Goal: Information Seeking & Learning: Learn about a topic

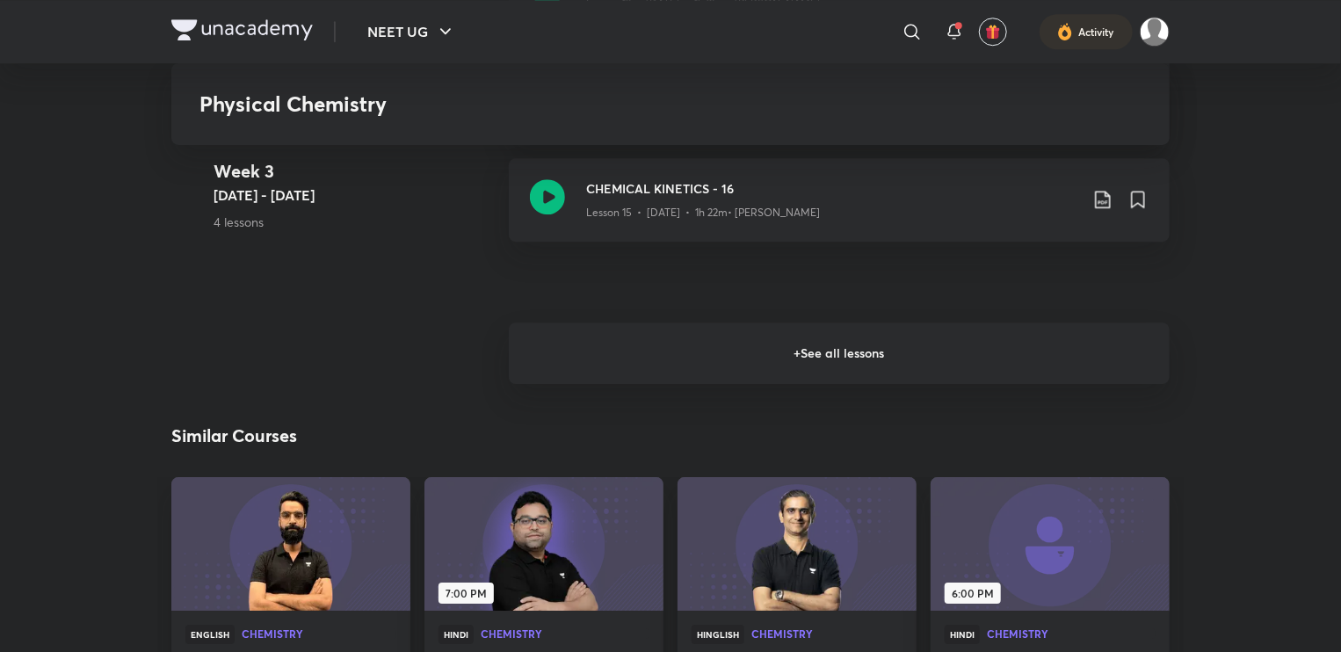
click at [709, 375] on h6 "+ See all lessons" at bounding box center [839, 354] width 661 height 62
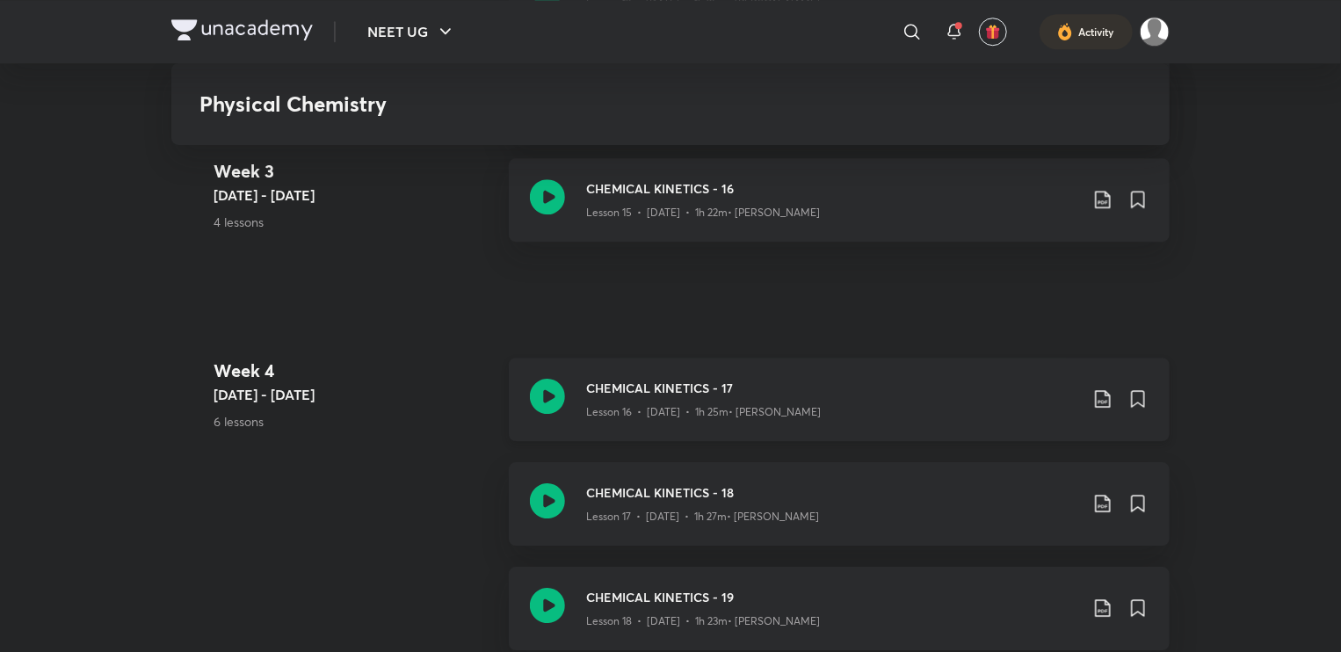
click at [709, 375] on div "CHEMICAL KINETICS - 17 Lesson 16 • [DATE] • 1h 25m • [PERSON_NAME]" at bounding box center [839, 400] width 661 height 84
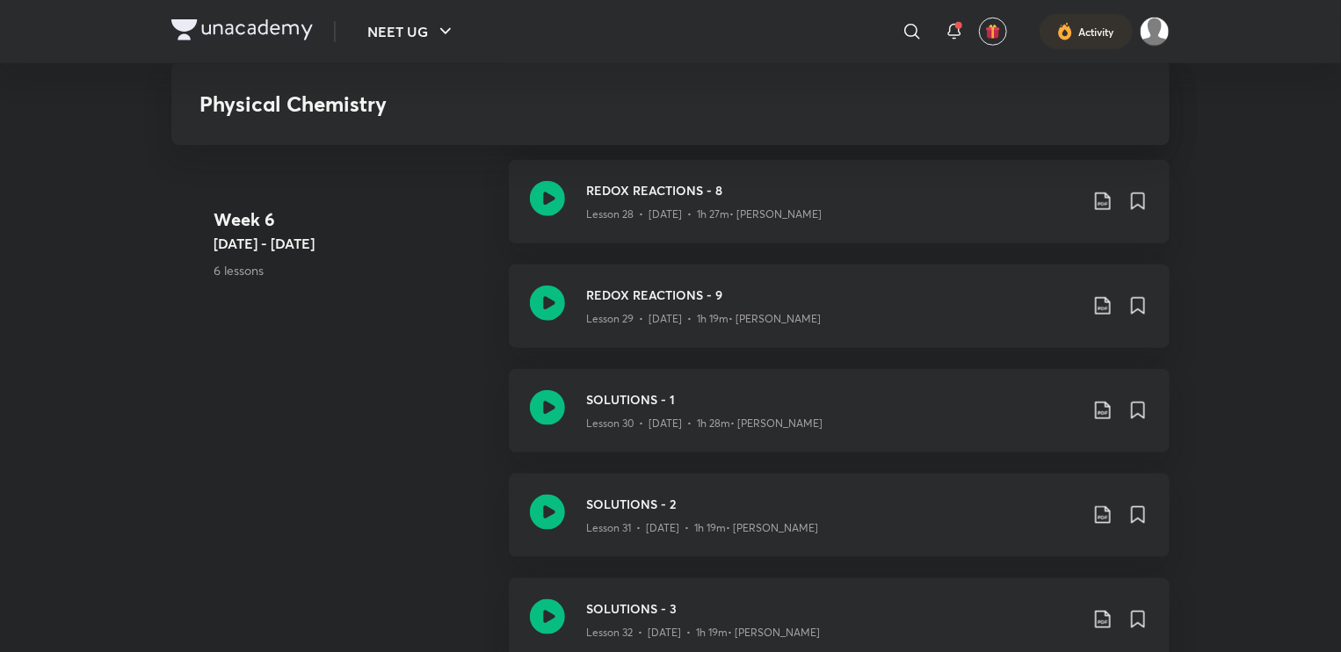
scroll to position [4217, 0]
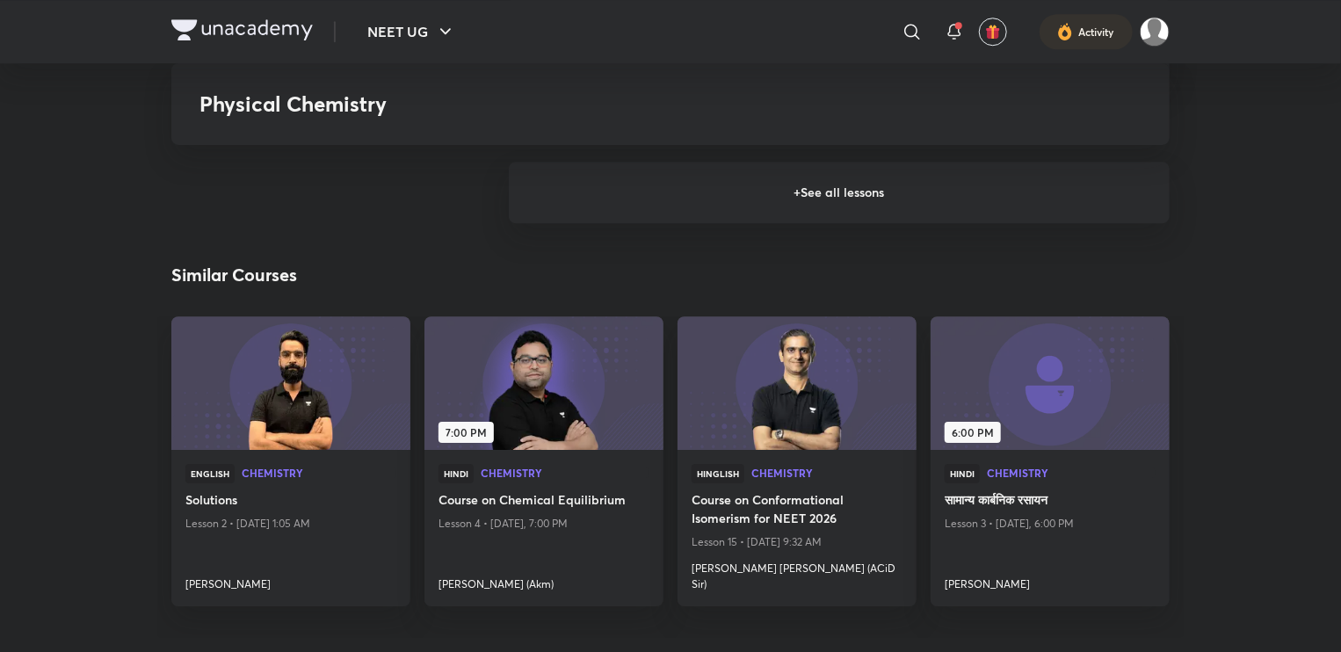
scroll to position [2732, 0]
click at [619, 223] on h6 "+ See all lessons" at bounding box center [839, 193] width 661 height 62
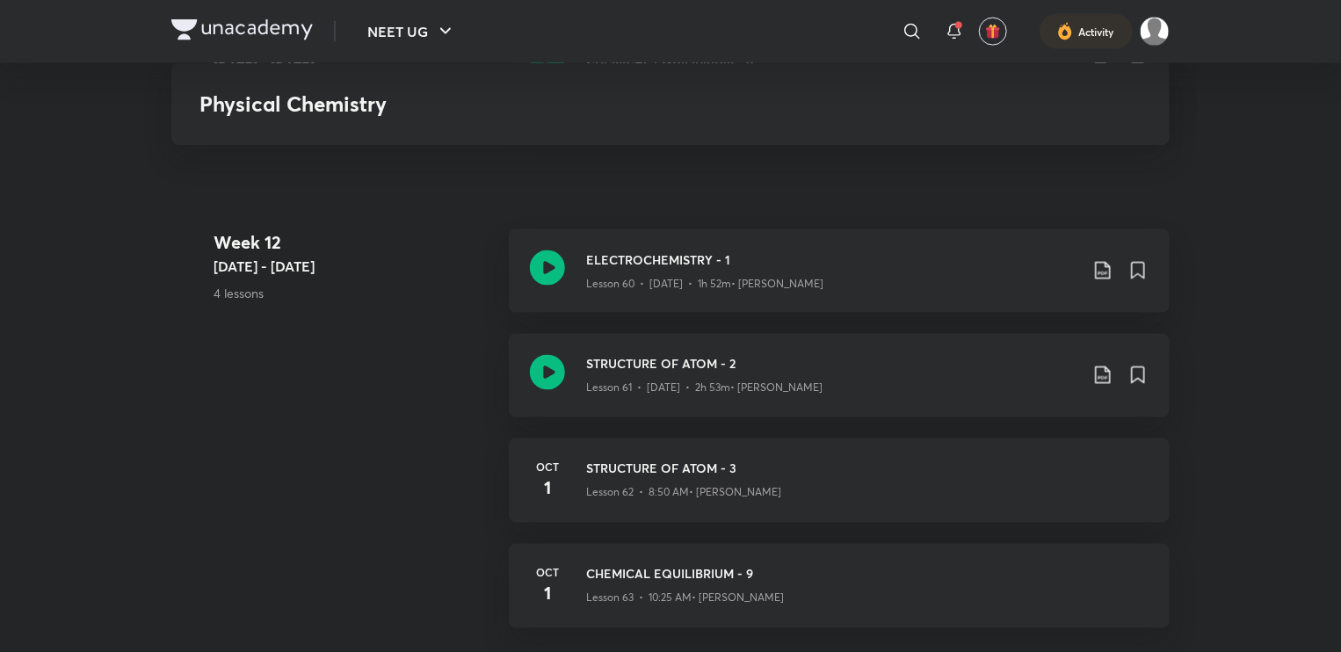
scroll to position [8060, 0]
click at [560, 389] on icon at bounding box center [547, 375] width 35 height 35
